Goal: Check status: Check status

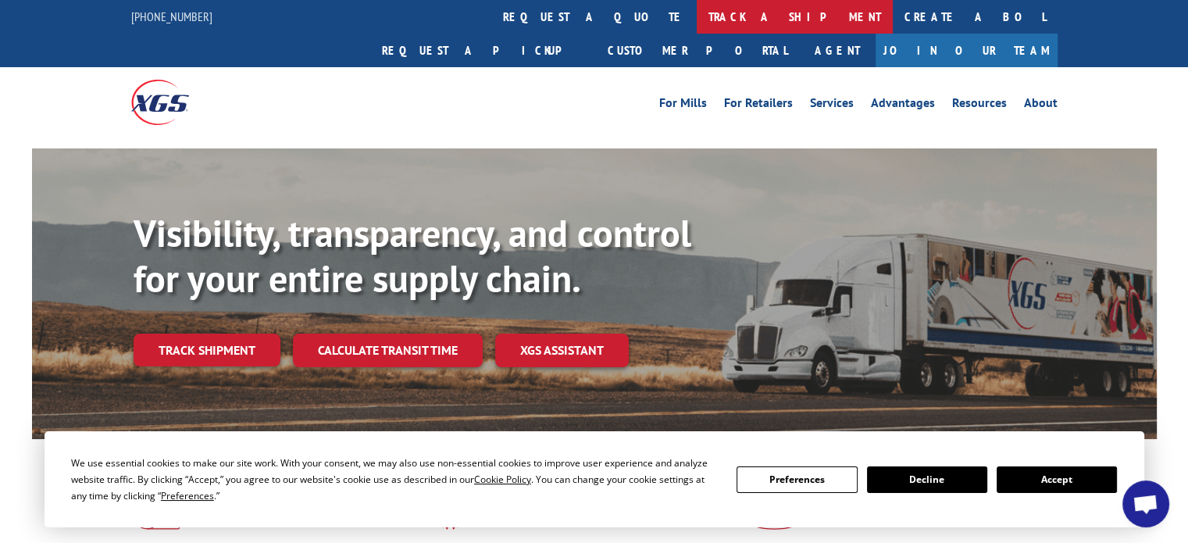
click at [697, 17] on link "track a shipment" at bounding box center [795, 17] width 196 height 34
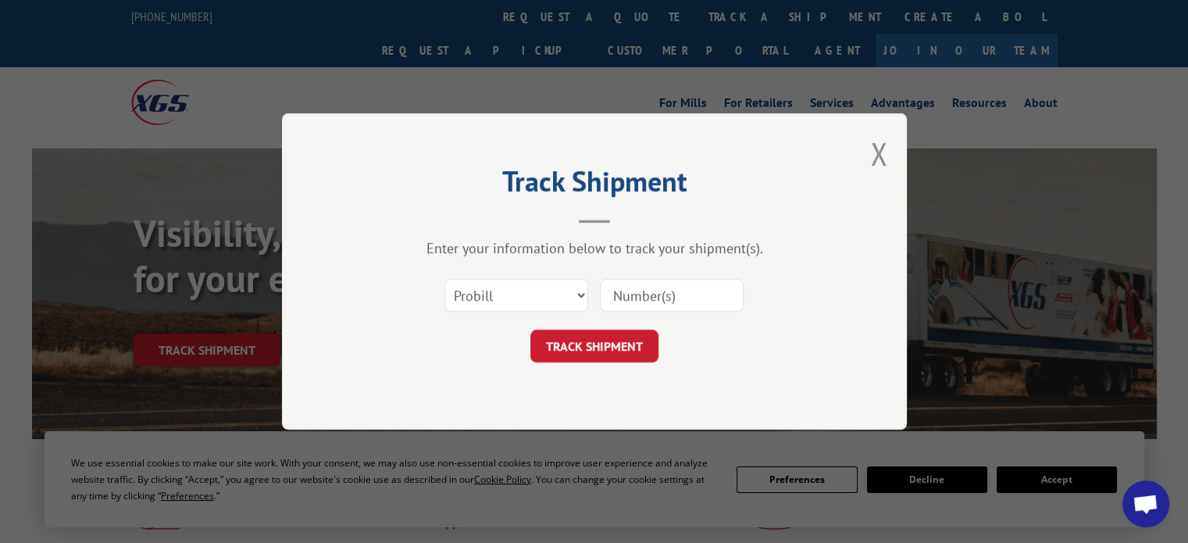
click at [615, 299] on input at bounding box center [672, 295] width 144 height 33
paste input "2507853"
type input "2507853"
click at [631, 338] on button "TRACK SHIPMENT" at bounding box center [594, 346] width 128 height 33
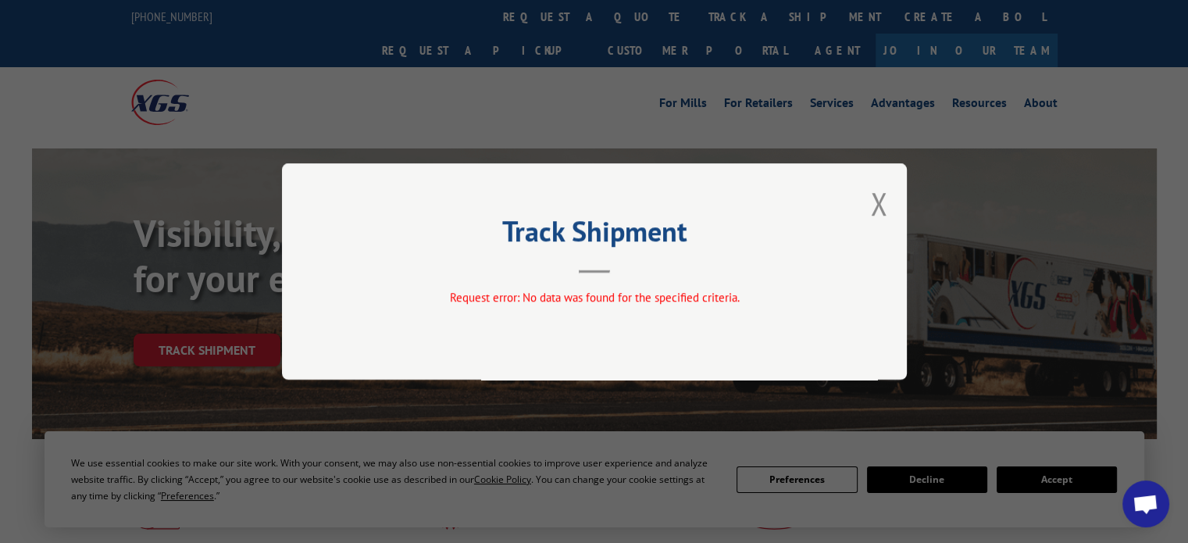
drag, startPoint x: 879, startPoint y: 206, endPoint x: 871, endPoint y: 208, distance: 8.0
click at [879, 205] on button "Close modal" at bounding box center [878, 203] width 17 height 41
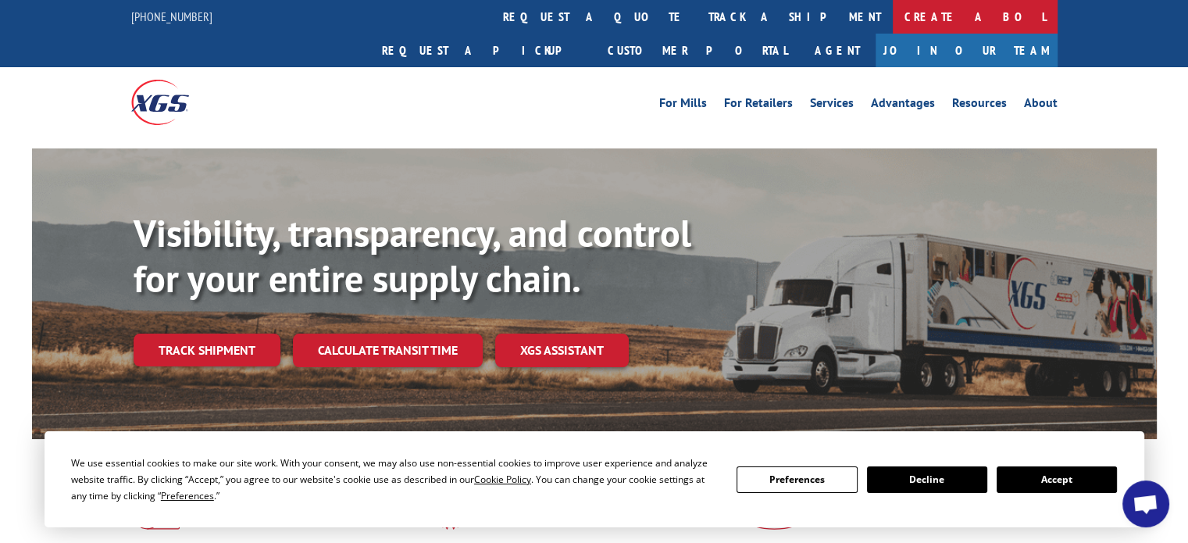
click at [893, 20] on link "Create a BOL" at bounding box center [975, 17] width 165 height 34
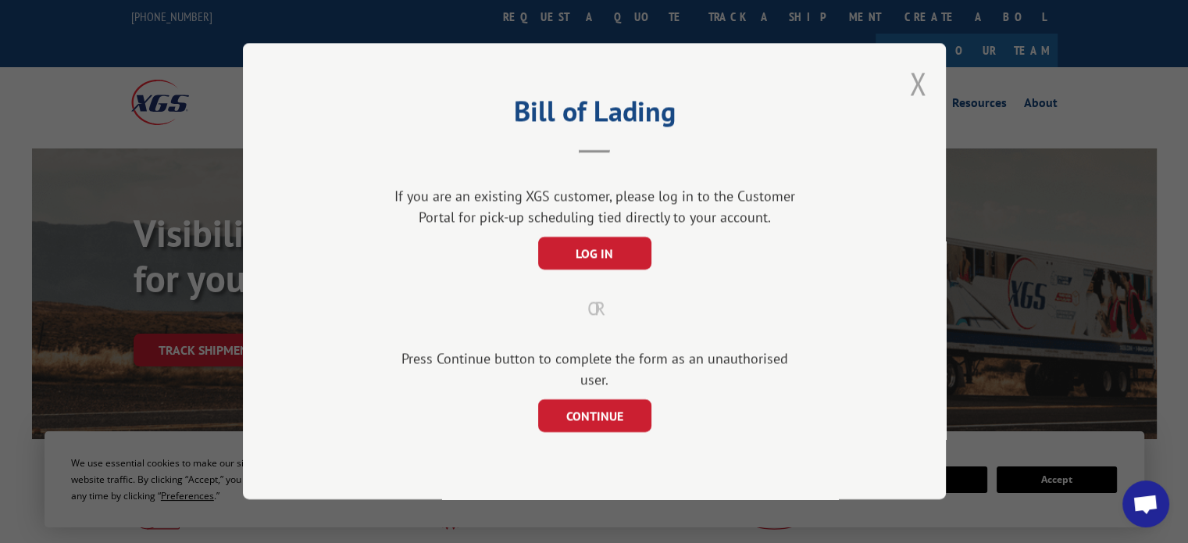
drag, startPoint x: 917, startPoint y: 90, endPoint x: 798, endPoint y: 62, distance: 122.0
click at [916, 90] on button "Close modal" at bounding box center [917, 82] width 17 height 41
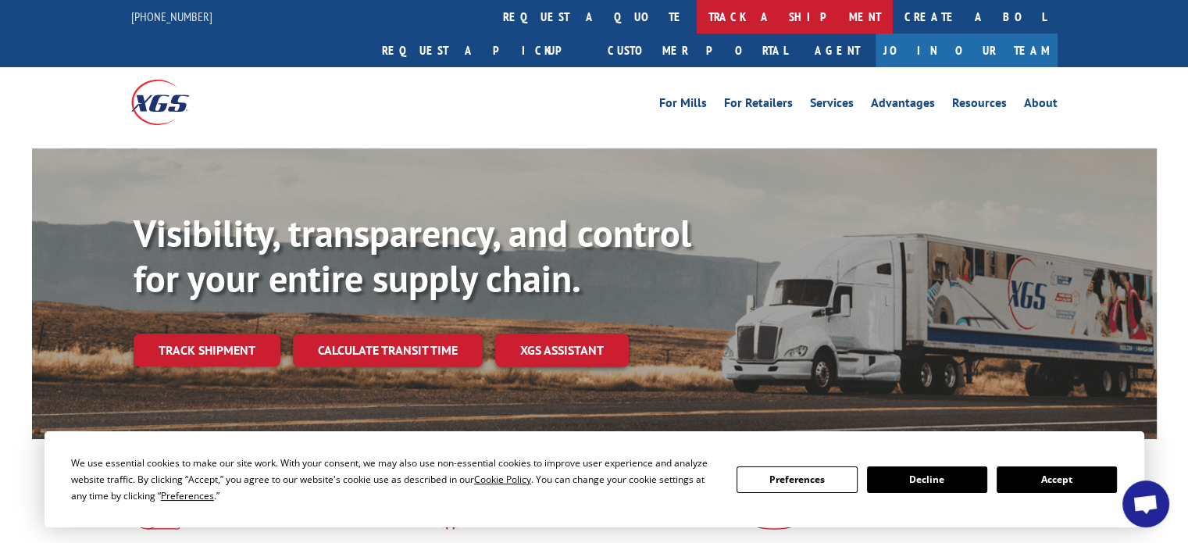
click at [697, 13] on link "track a shipment" at bounding box center [795, 17] width 196 height 34
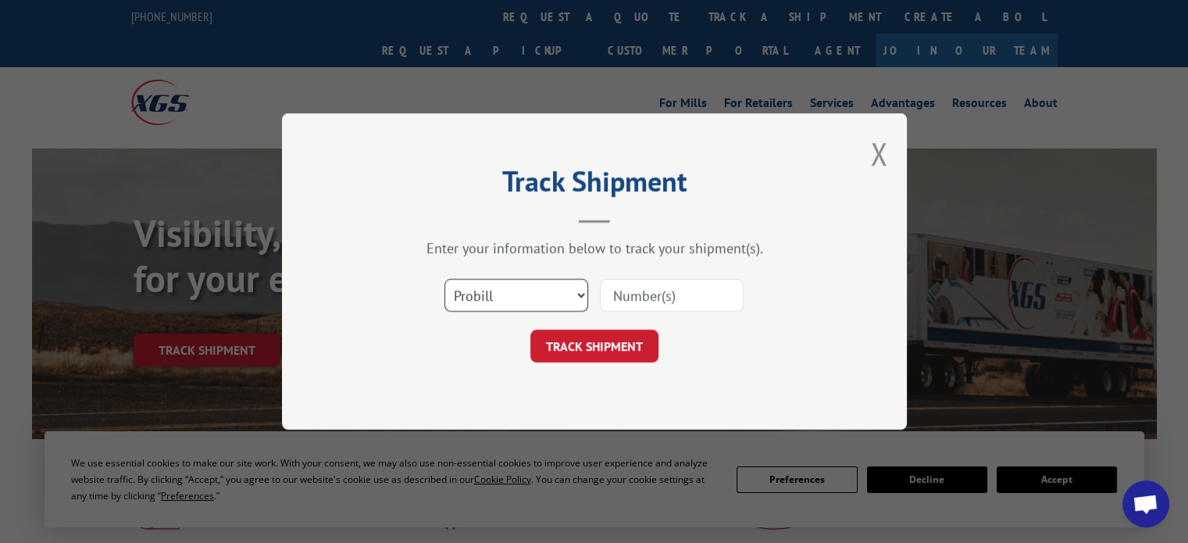
click at [580, 298] on select "Select category... Probill BOL PO" at bounding box center [516, 295] width 144 height 33
select select "bol"
click at [444, 279] on select "Select category... Probill BOL PO" at bounding box center [516, 295] width 144 height 33
click at [667, 304] on input at bounding box center [672, 295] width 144 height 33
paste input "2507853"
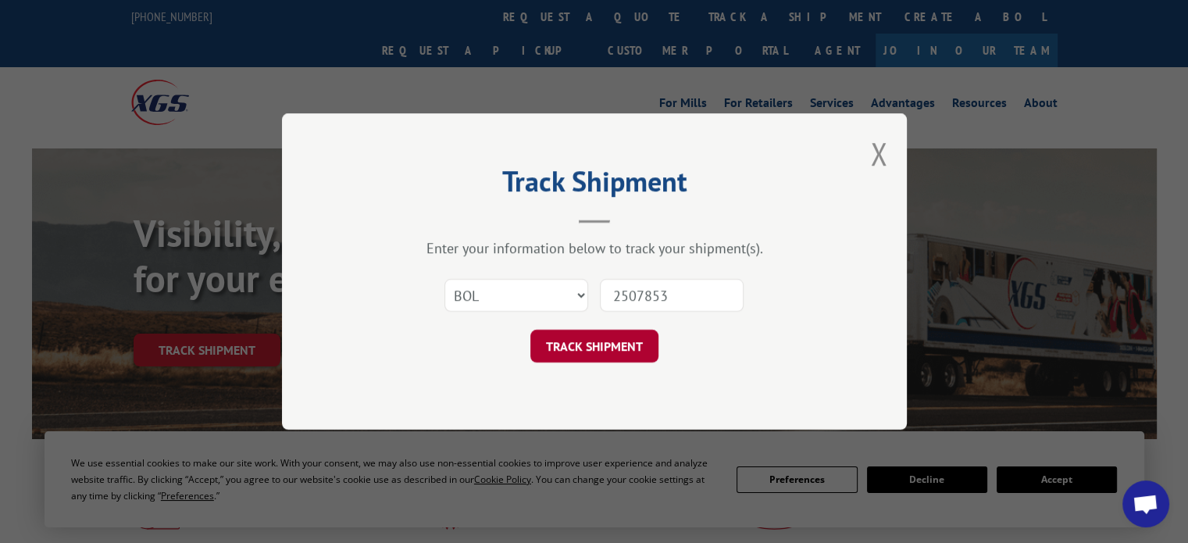
type input "2507853"
click at [612, 343] on button "TRACK SHIPMENT" at bounding box center [594, 346] width 128 height 33
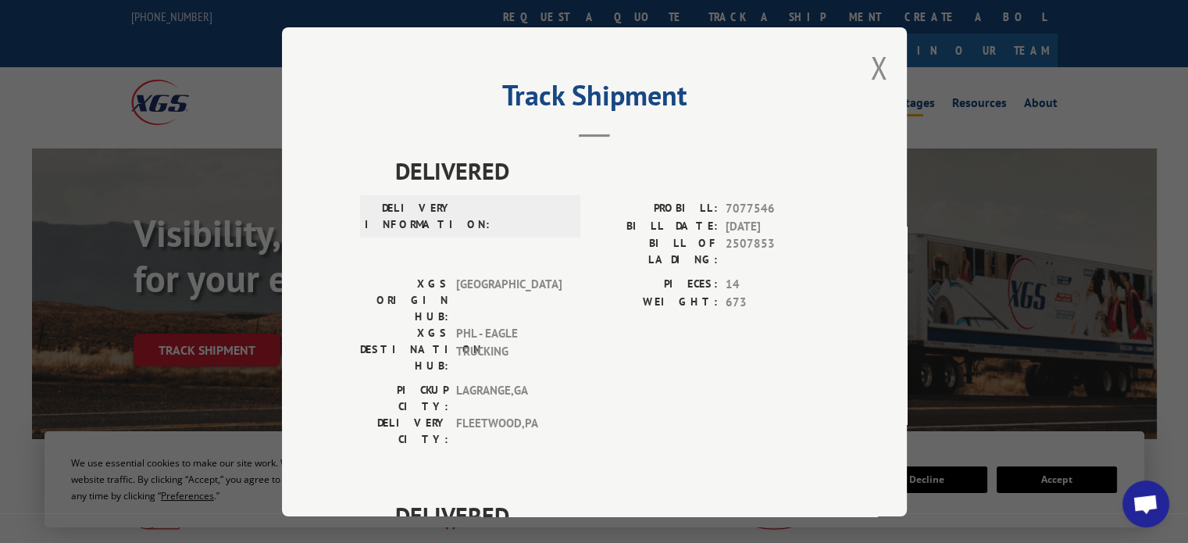
click at [870, 71] on button "Close modal" at bounding box center [878, 67] width 17 height 41
